Goal: Information Seeking & Learning: Find specific page/section

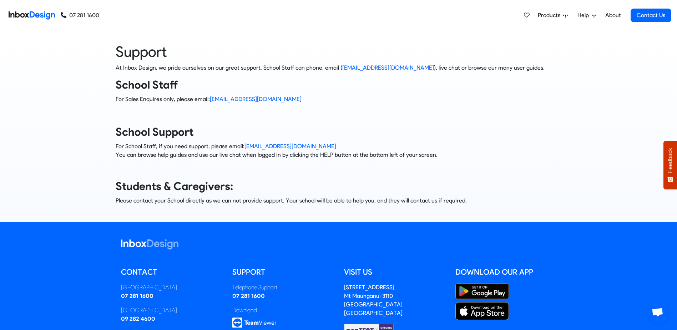
click at [563, 14] on span "Help" at bounding box center [550, 15] width 25 height 9
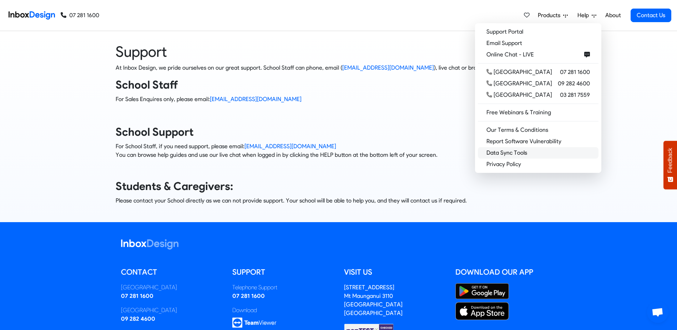
click at [540, 149] on link "Data Sync Tools" at bounding box center [538, 152] width 121 height 11
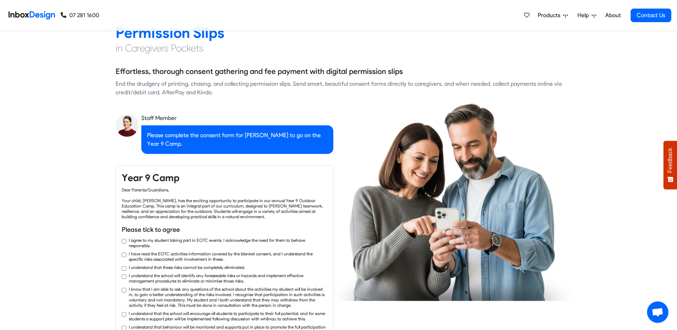
checkbox input "true"
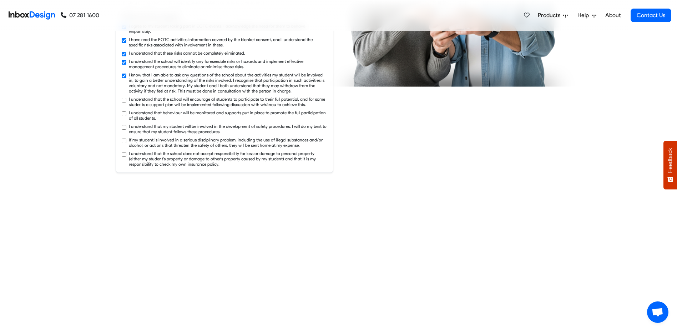
checkbox input "true"
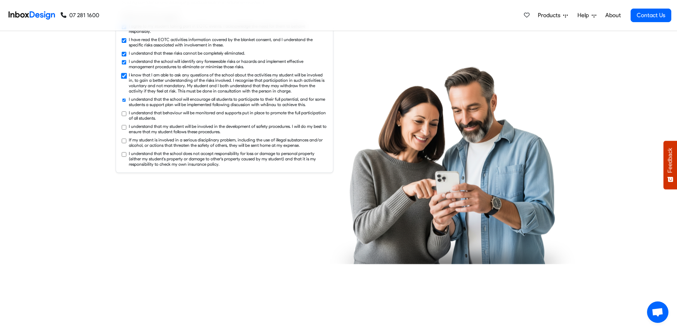
checkbox input "true"
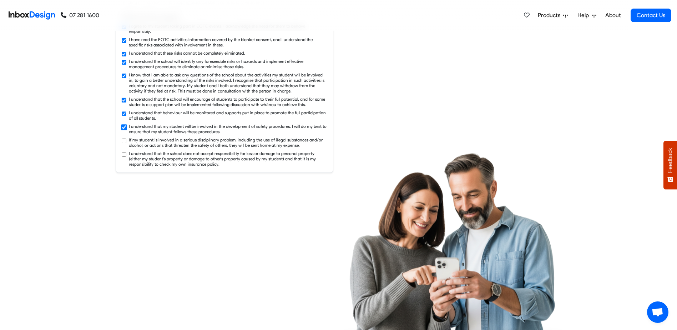
scroll to position [1035, 0]
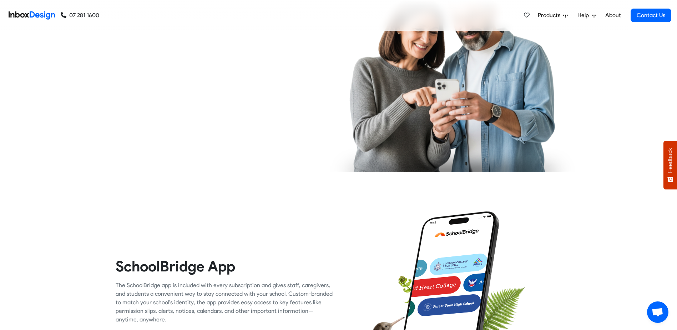
checkbox input "true"
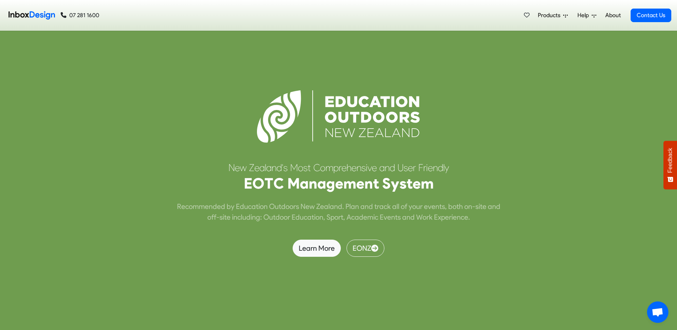
scroll to position [2177, 0]
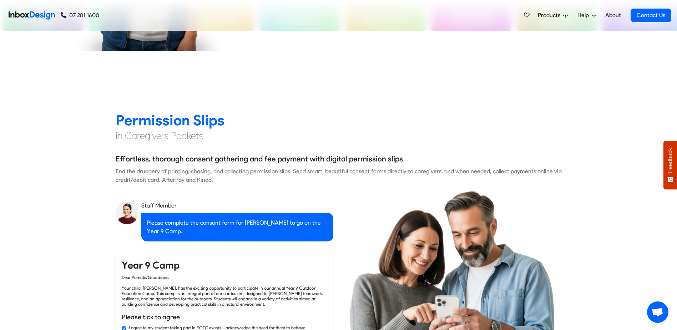
checkbox input "false"
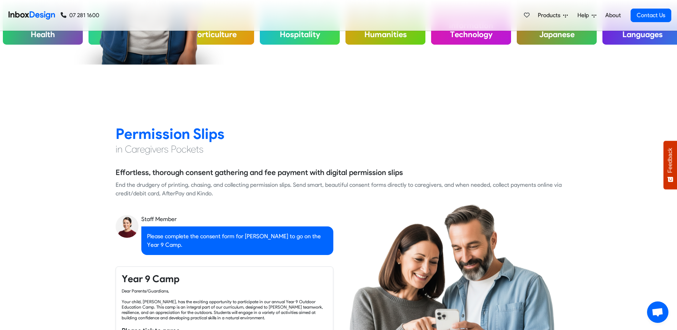
checkbox input "false"
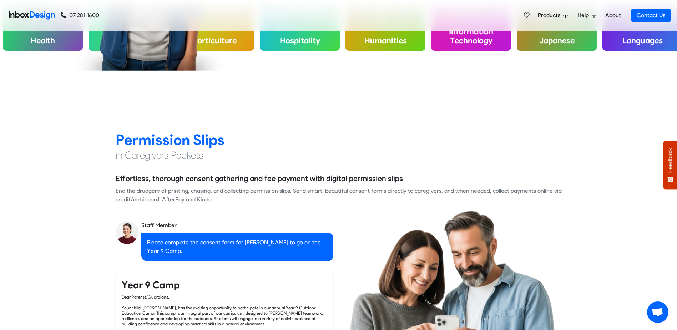
checkbox input "false"
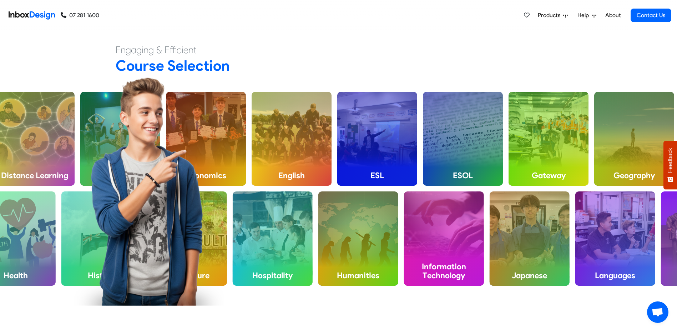
checkbox input "false"
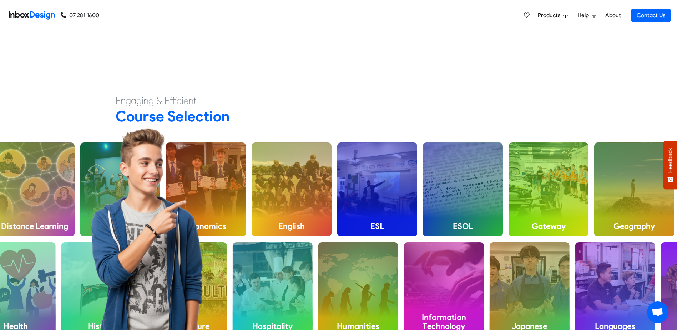
checkbox input "false"
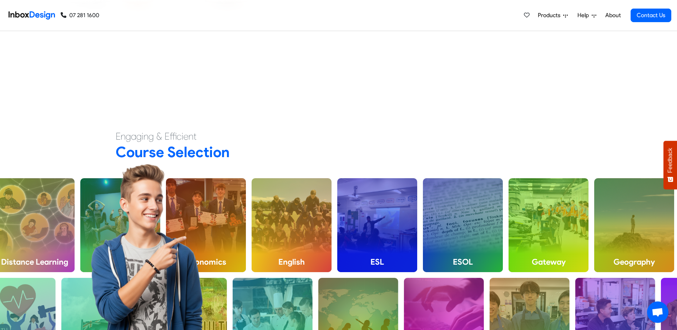
checkbox input "false"
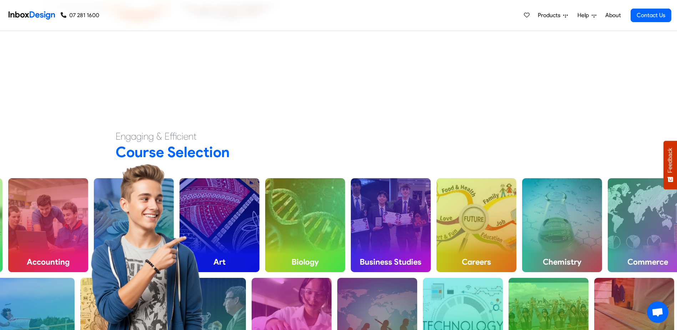
scroll to position [0, 0]
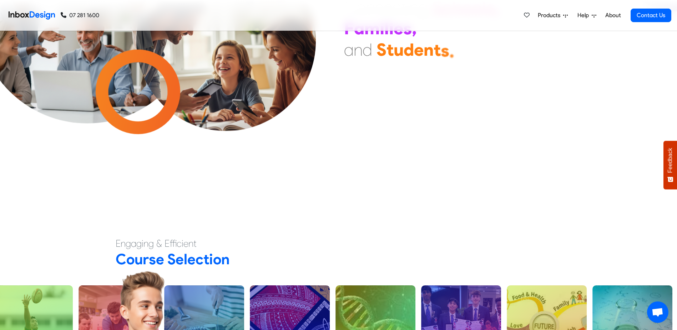
scroll to position [71, 0]
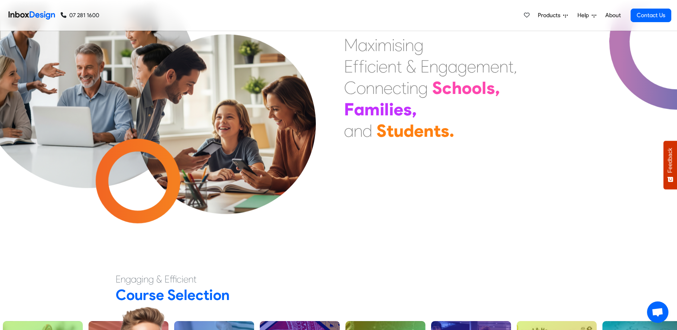
click at [563, 13] on span "Help" at bounding box center [550, 15] width 25 height 9
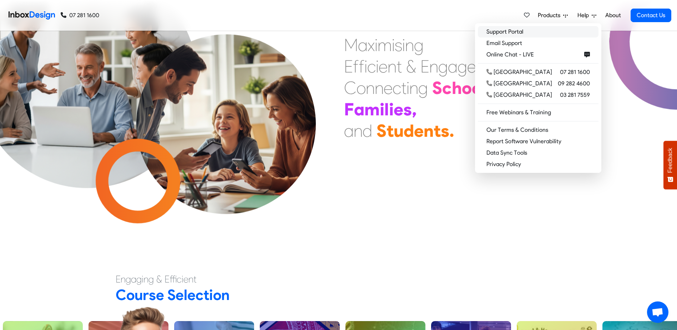
click at [542, 29] on link "Support Portal" at bounding box center [538, 31] width 121 height 11
